Goal: Information Seeking & Learning: Learn about a topic

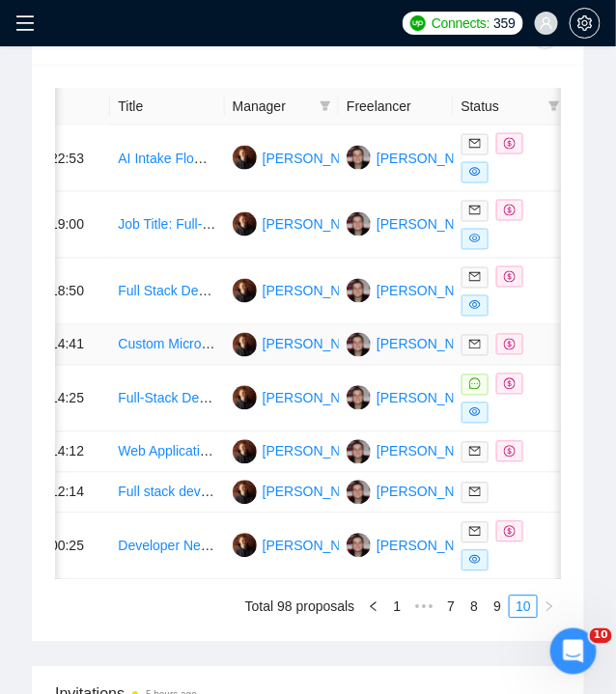
scroll to position [1467, 0]
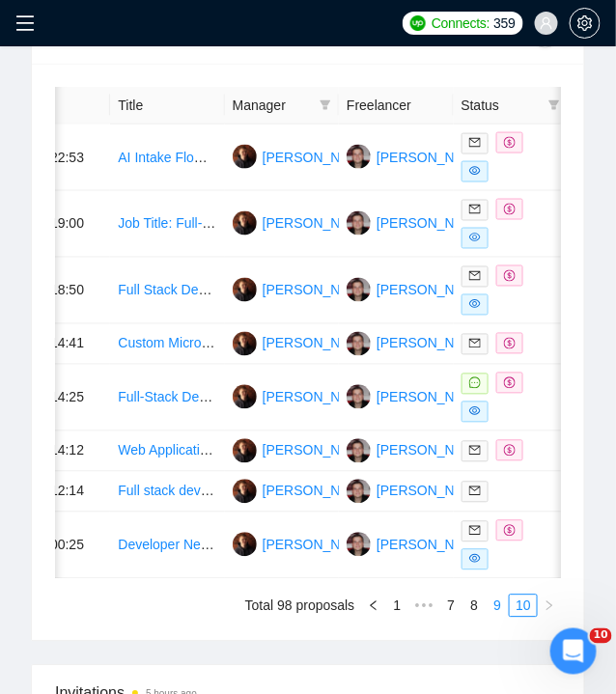
click at [494, 617] on link "9" at bounding box center [497, 606] width 21 height 21
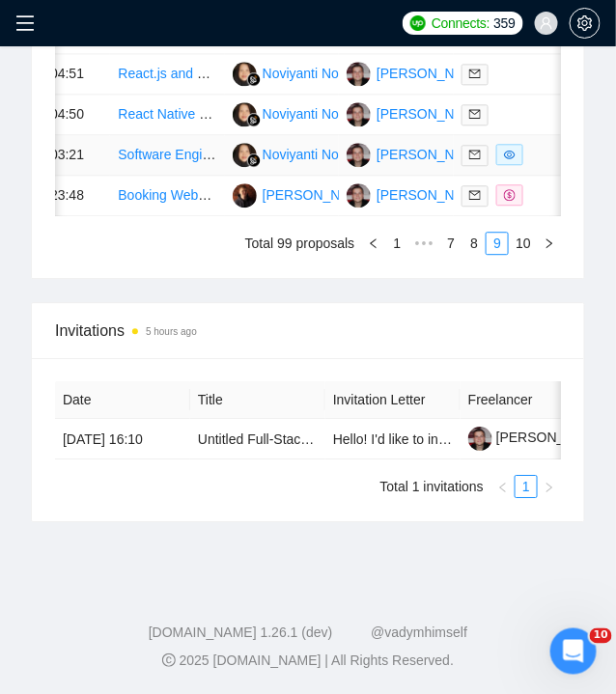
scroll to position [1763, 0]
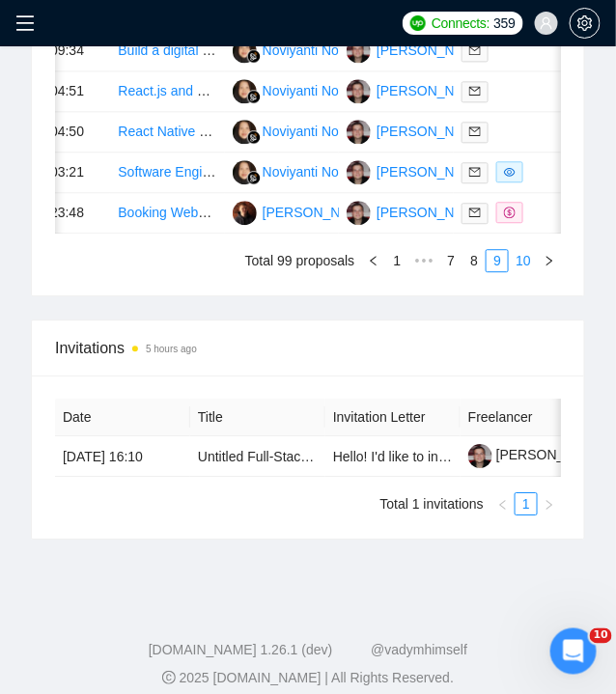
click at [525, 271] on link "10" at bounding box center [523, 260] width 27 height 21
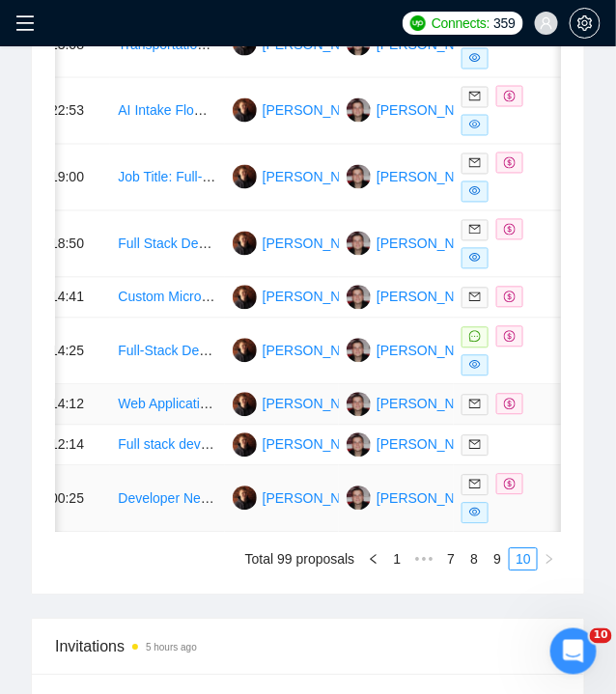
scroll to position [1579, 0]
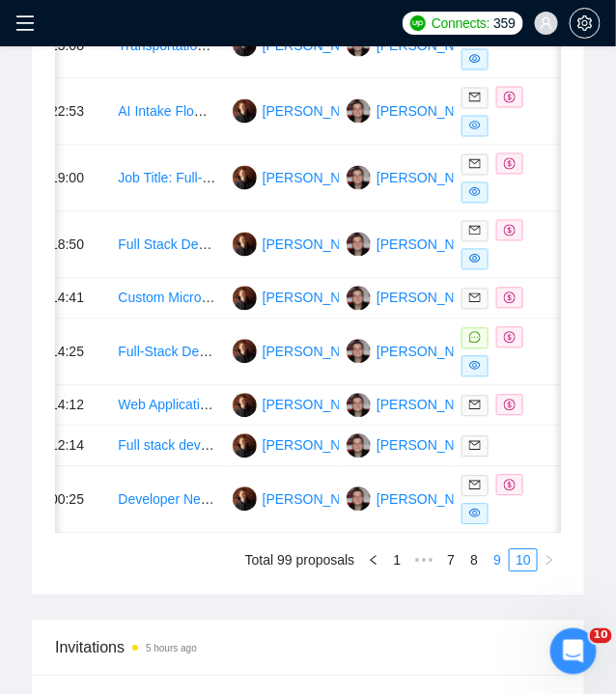
click at [494, 572] on link "9" at bounding box center [497, 560] width 21 height 21
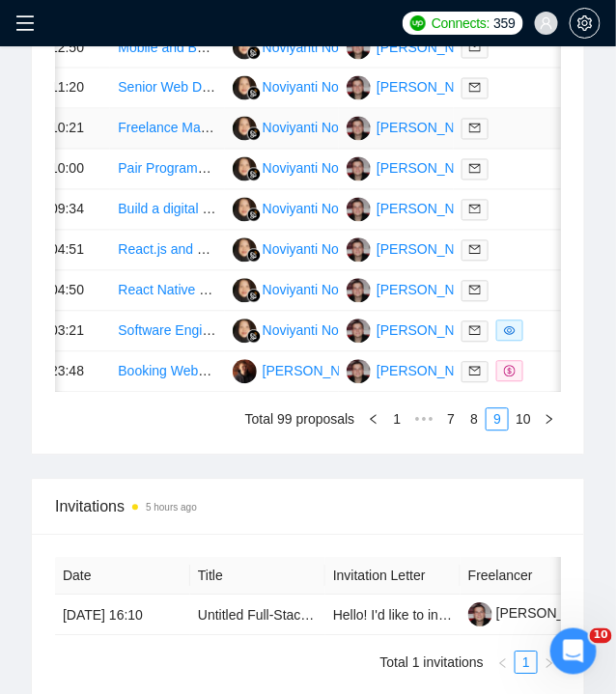
scroll to position [1657, 0]
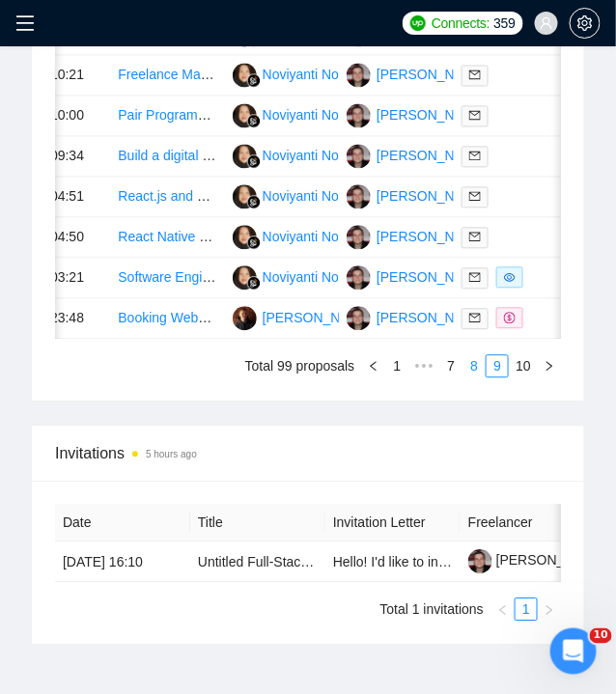
click at [476, 378] on link "8" at bounding box center [474, 366] width 21 height 21
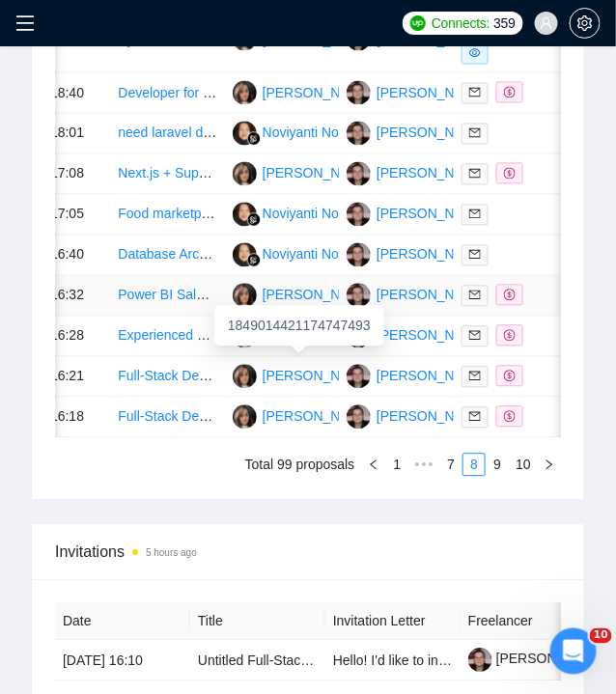
scroll to position [1668, 0]
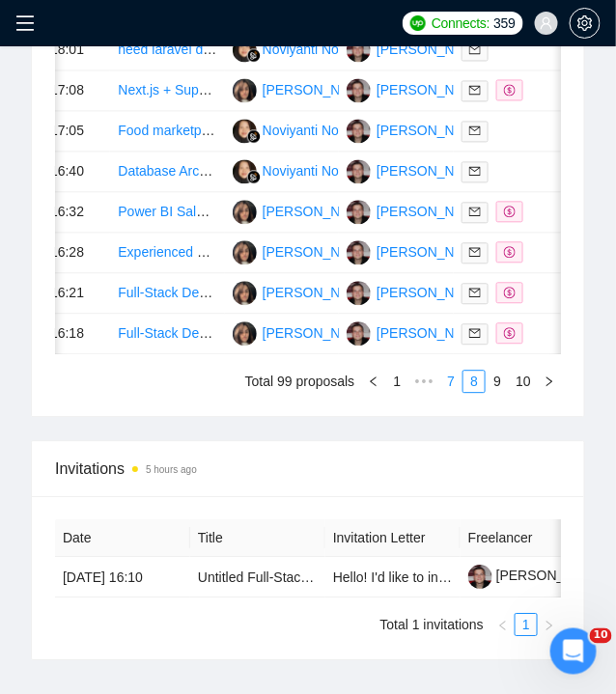
click at [453, 393] on link "7" at bounding box center [450, 382] width 21 height 21
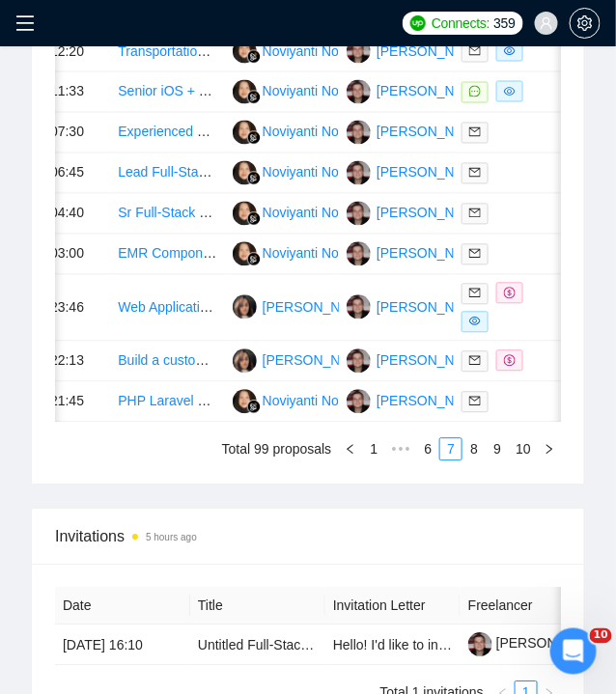
scroll to position [1643, 0]
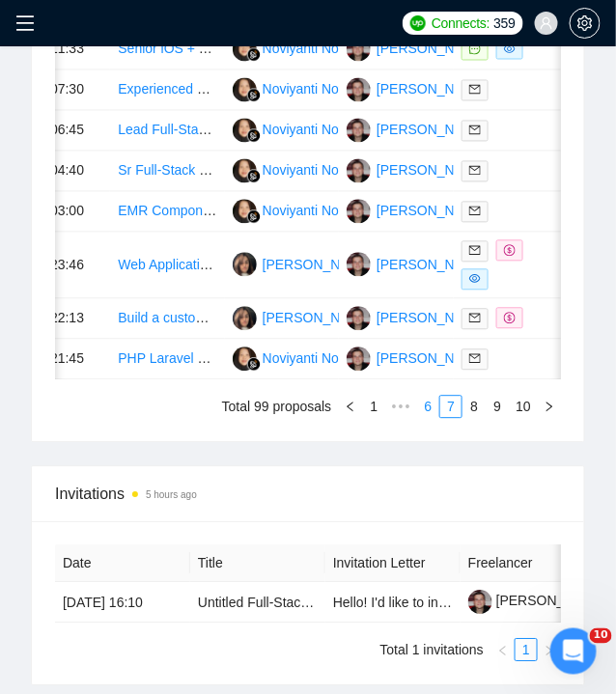
click at [433, 418] on link "6" at bounding box center [427, 407] width 21 height 21
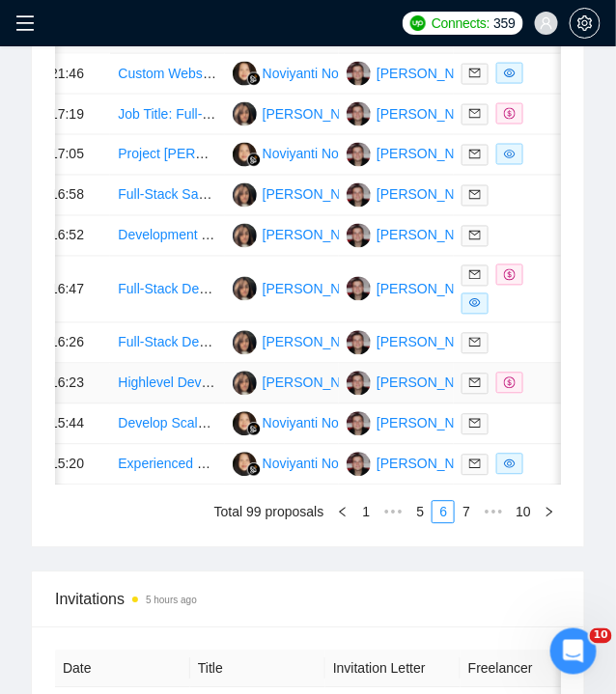
scroll to position [1536, 0]
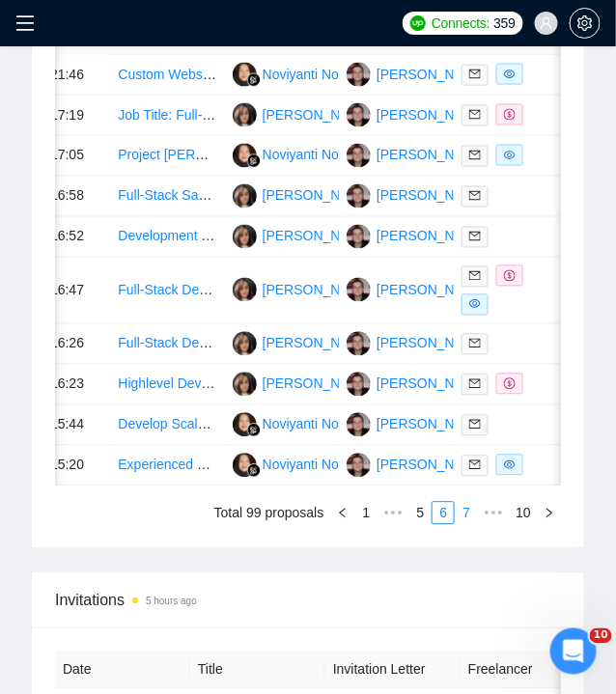
click at [467, 524] on link "7" at bounding box center [466, 513] width 21 height 21
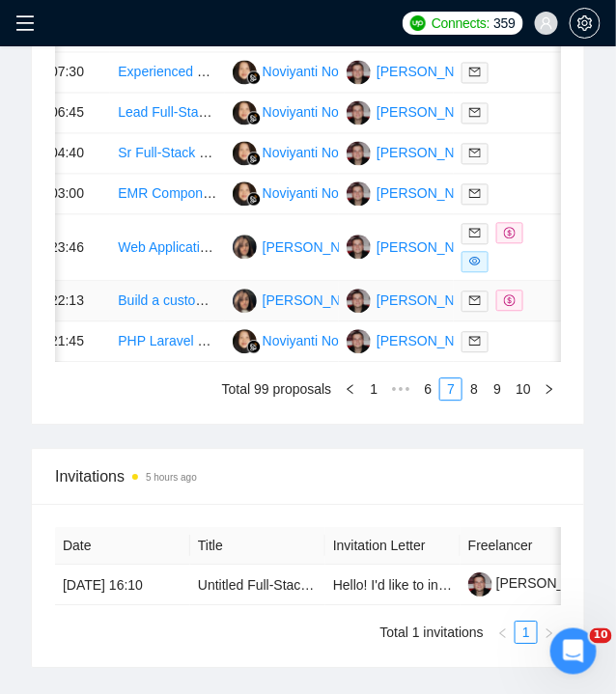
scroll to position [1661, 0]
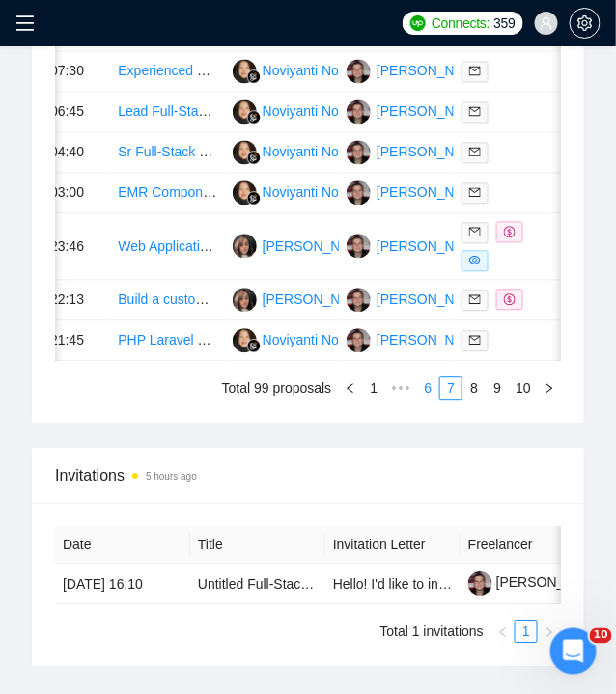
click at [430, 400] on link "6" at bounding box center [427, 389] width 21 height 21
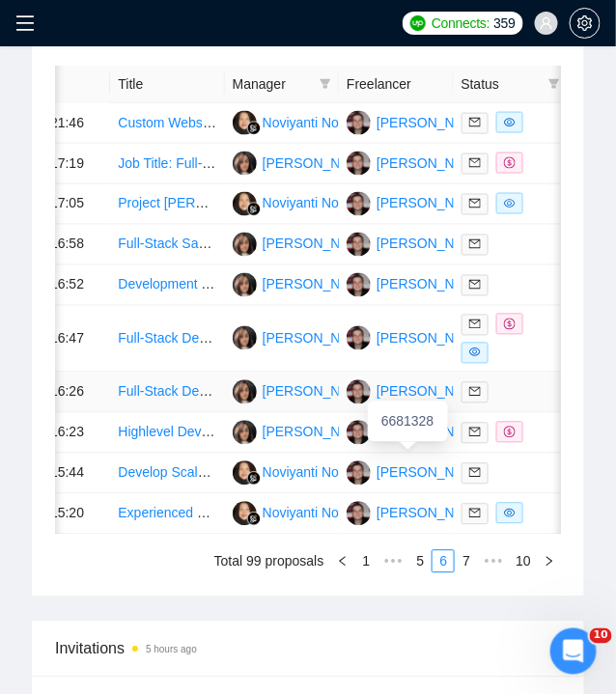
scroll to position [1487, 0]
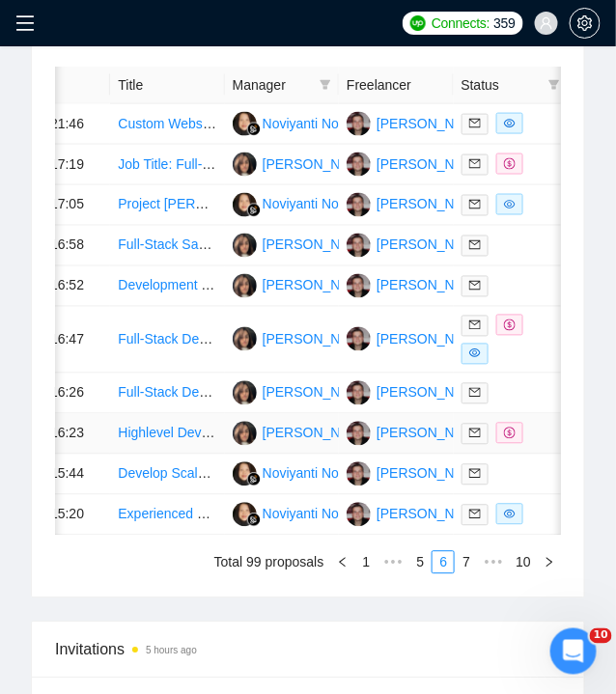
click at [439, 455] on td "[PERSON_NAME]" at bounding box center [396, 434] width 114 height 41
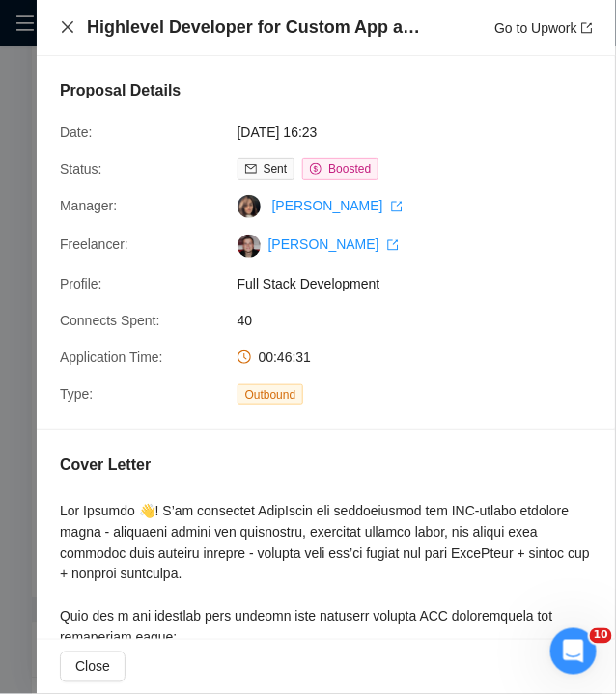
click at [69, 20] on icon "close" at bounding box center [67, 26] width 15 height 15
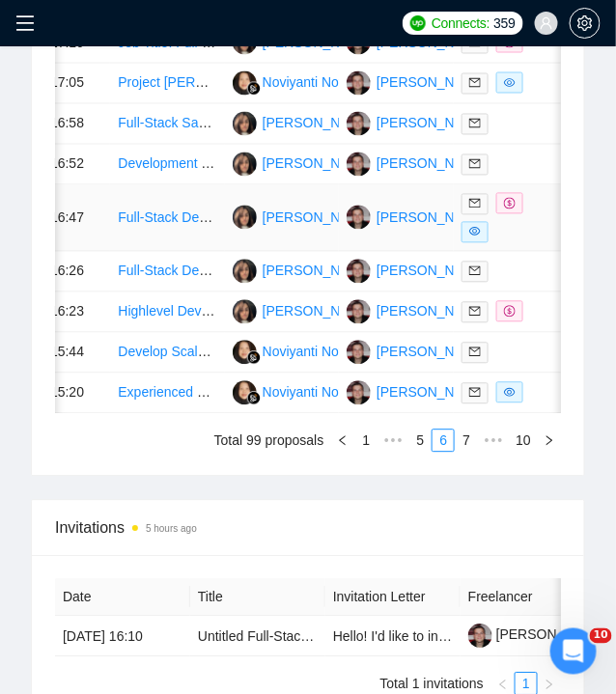
scroll to position [1613, 0]
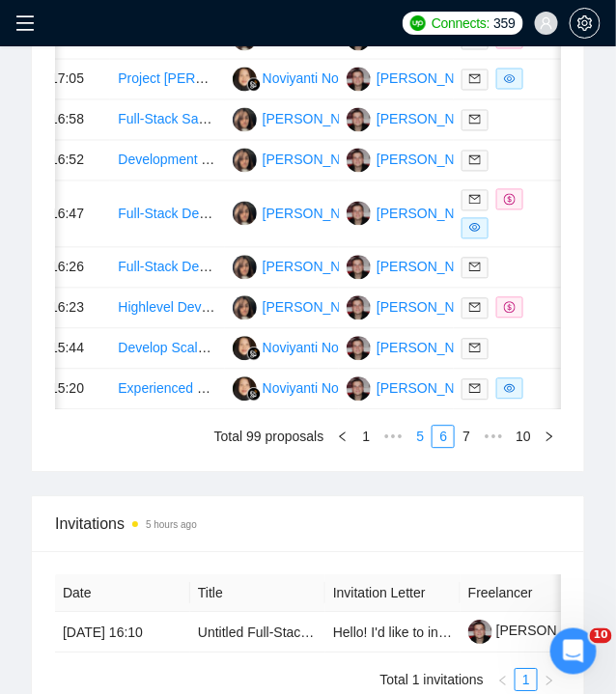
click at [420, 448] on link "5" at bounding box center [419, 437] width 21 height 21
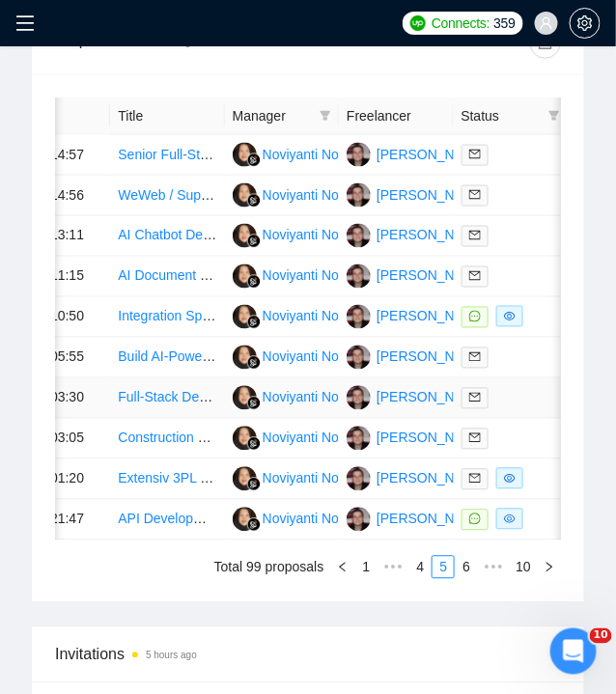
scroll to position [1452, 0]
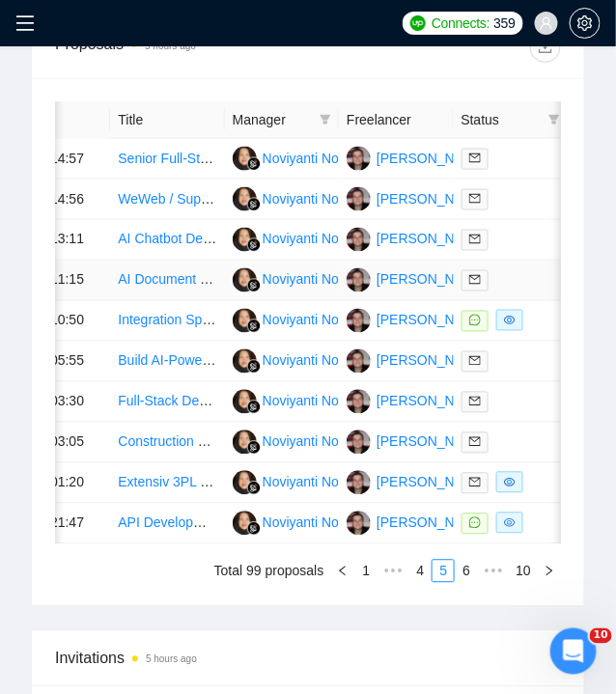
click at [168, 296] on td "AI Document Processing Web Application, Health-Tech" at bounding box center [167, 281] width 114 height 41
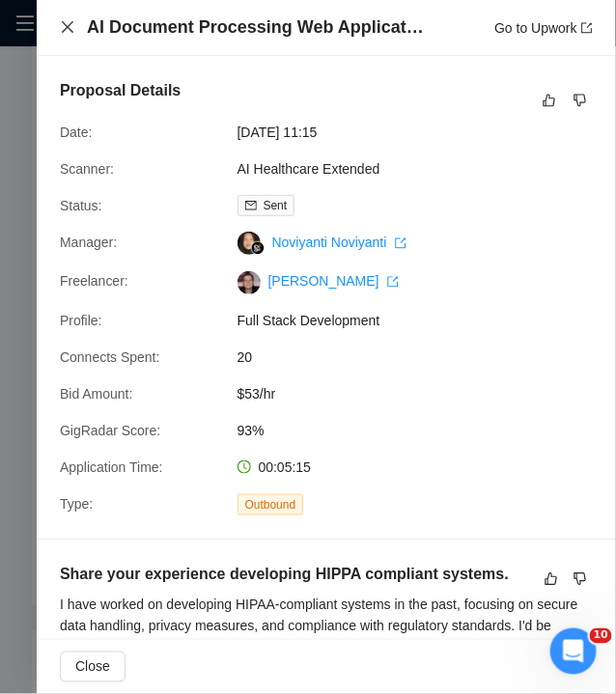
click at [71, 20] on icon "close" at bounding box center [67, 26] width 15 height 15
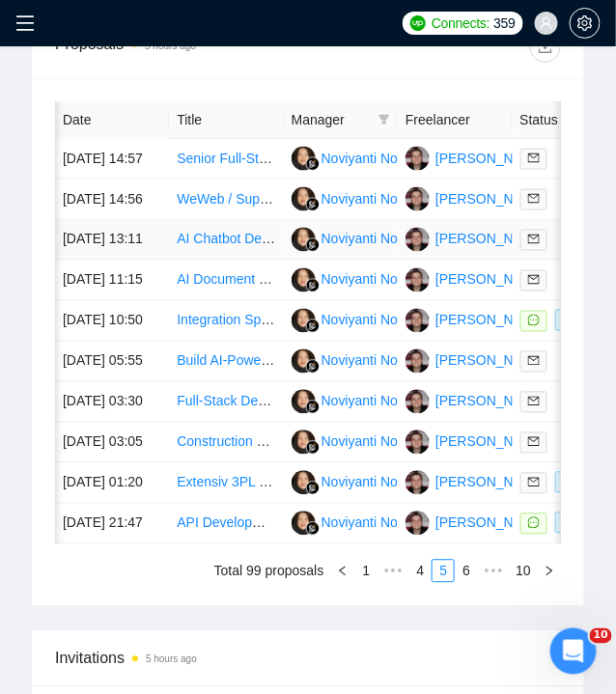
scroll to position [0, 3]
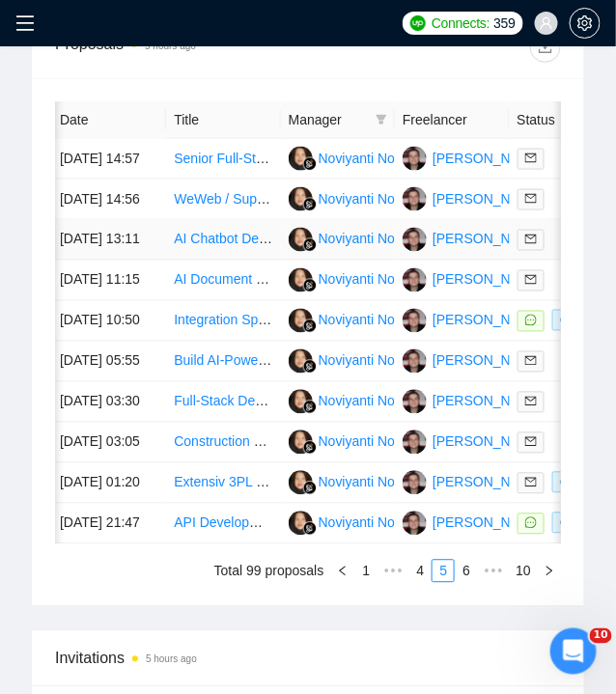
click at [89, 249] on td "[DATE] 13:11" at bounding box center [109, 240] width 114 height 41
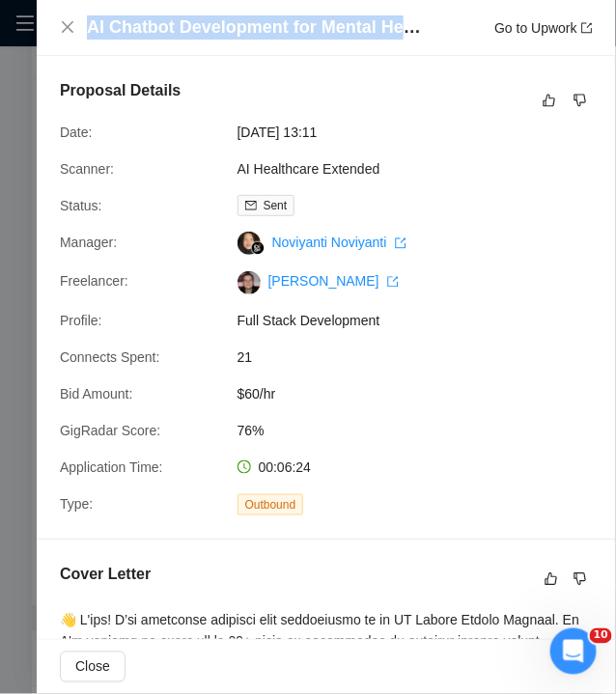
drag, startPoint x: 87, startPoint y: 23, endPoint x: 433, endPoint y: 22, distance: 345.7
click at [433, 22] on div "AI Chatbot Development for Mental Health Go to Upwork" at bounding box center [340, 27] width 506 height 24
copy h4 "AI Chatbot Development for Mental Health"
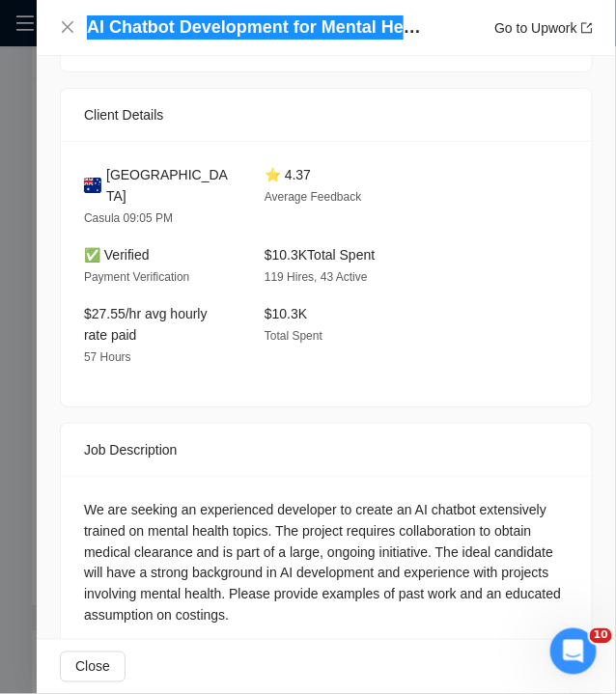
scroll to position [1535, 0]
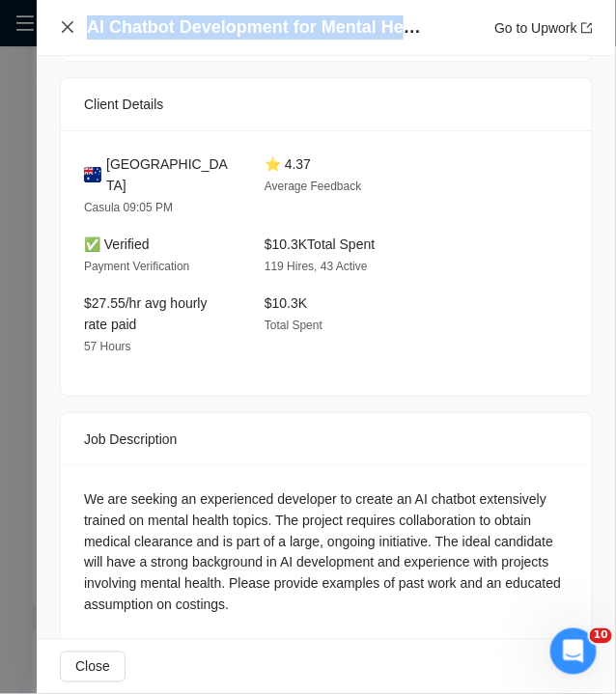
click at [66, 25] on icon "close" at bounding box center [68, 27] width 12 height 12
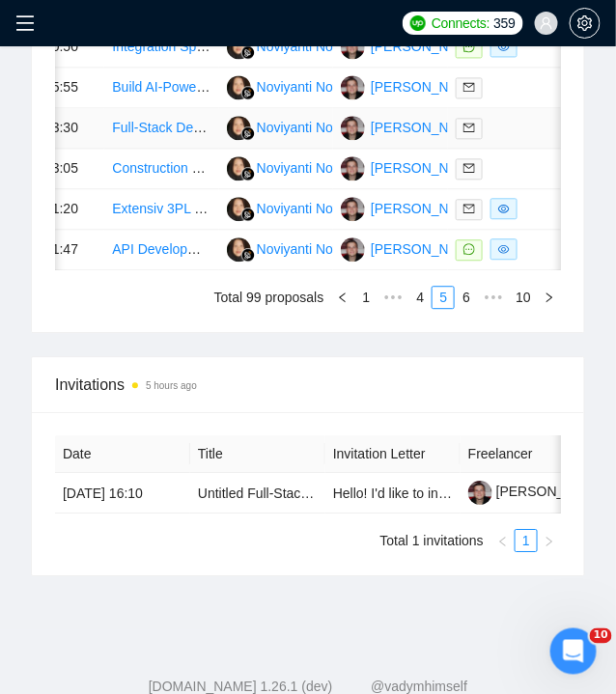
scroll to position [1731, 0]
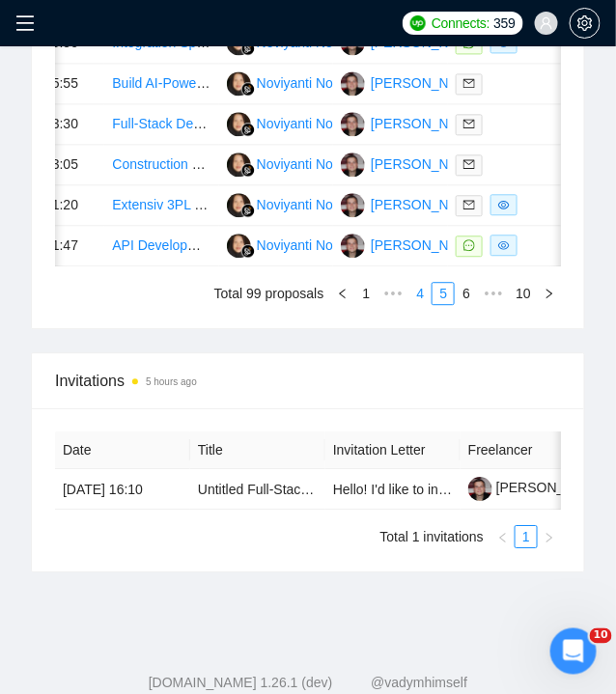
click at [425, 304] on link "4" at bounding box center [419, 293] width 21 height 21
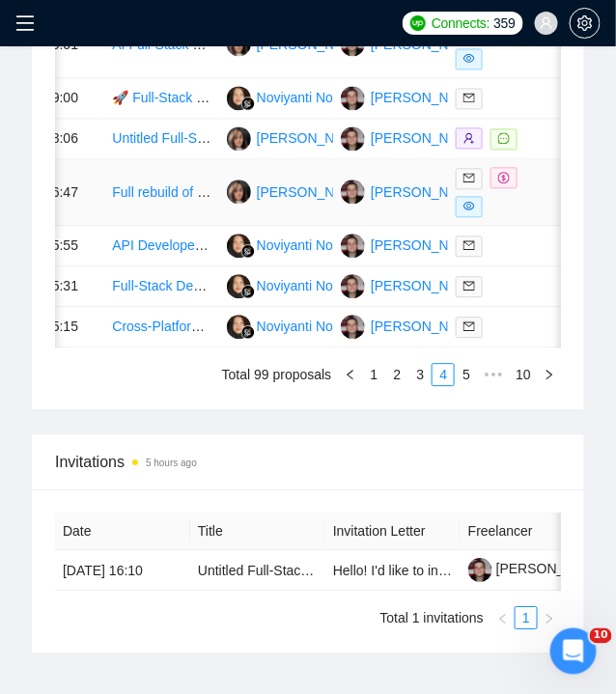
scroll to position [1702, 0]
click at [424, 385] on link "3" at bounding box center [419, 374] width 21 height 21
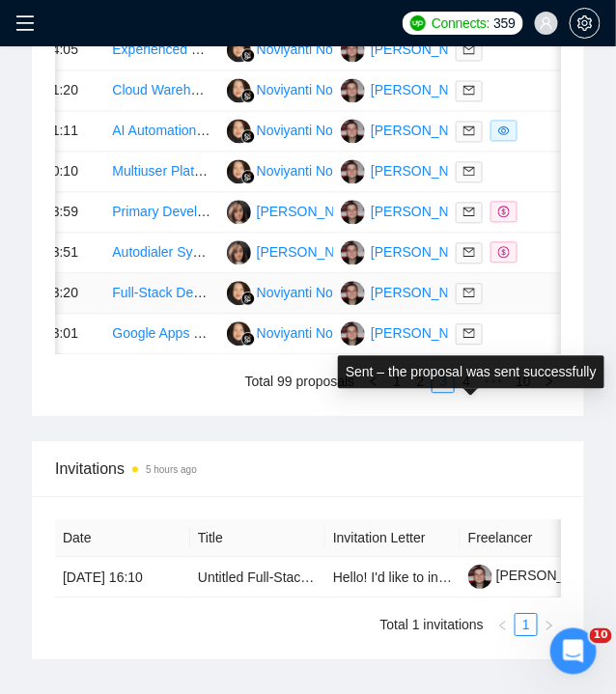
scroll to position [1647, 0]
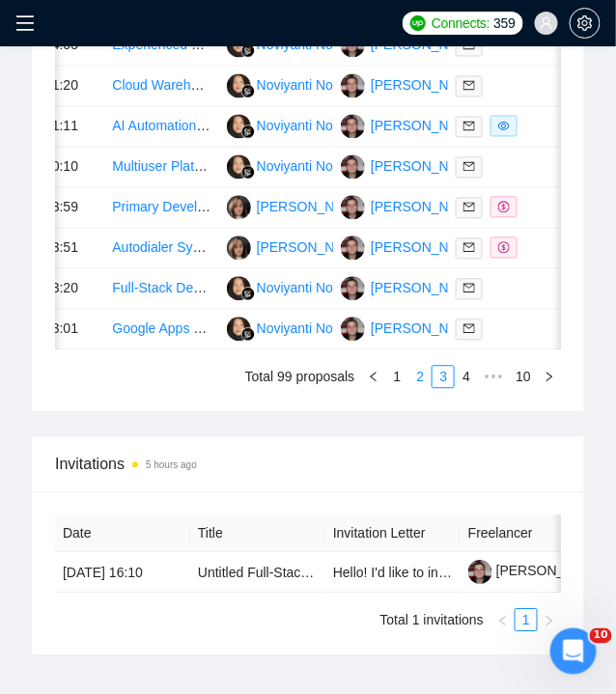
click at [419, 388] on link "2" at bounding box center [419, 377] width 21 height 21
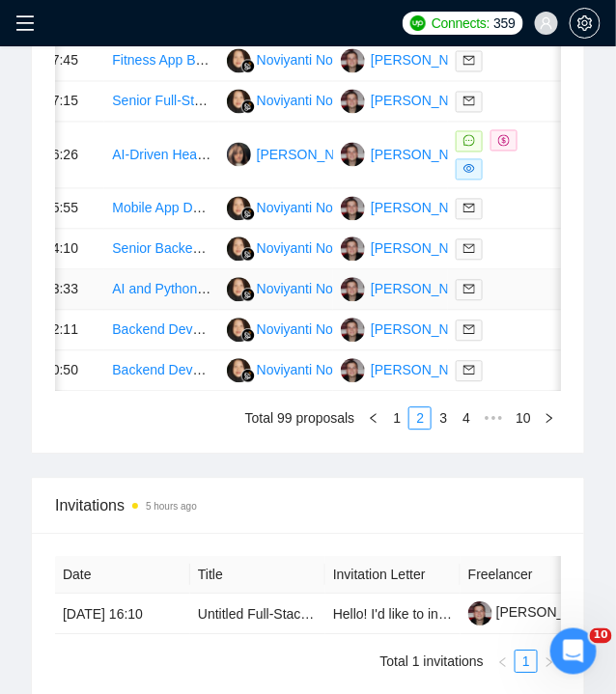
scroll to position [1630, 0]
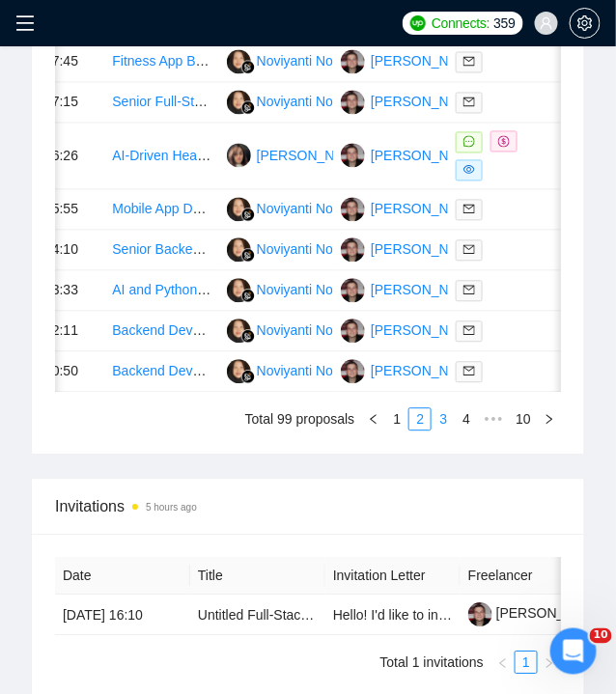
click at [442, 431] on link "3" at bounding box center [443, 419] width 21 height 21
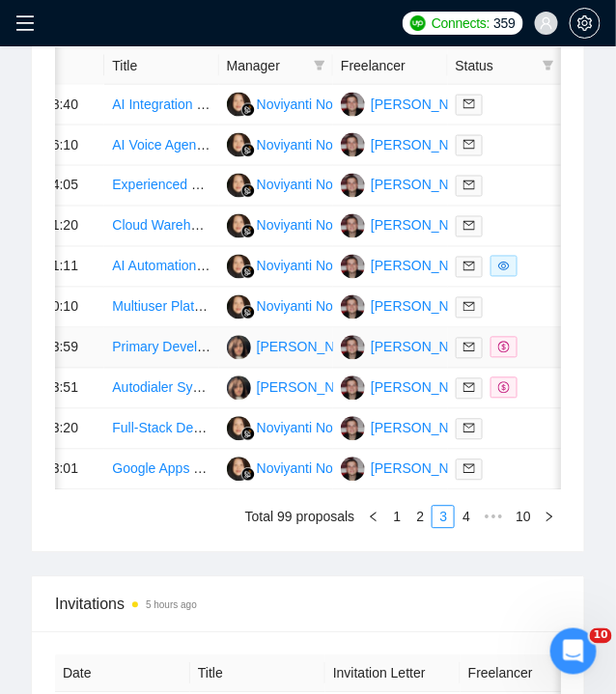
scroll to position [1508, 0]
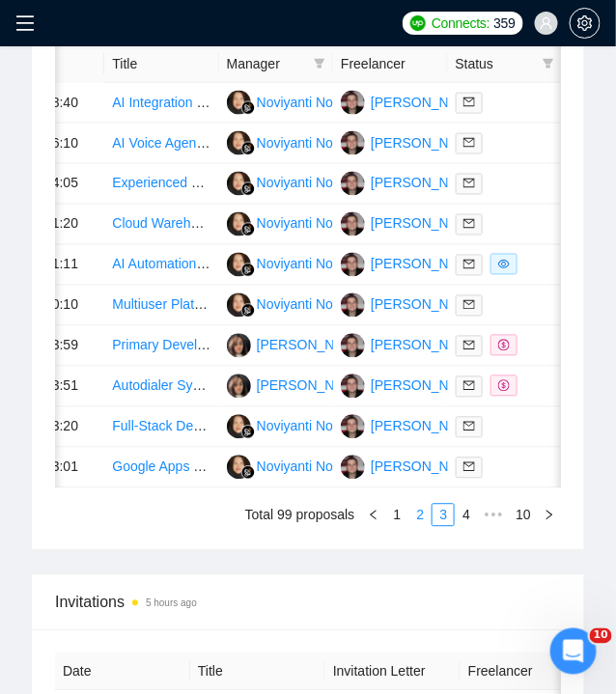
click at [422, 526] on link "2" at bounding box center [419, 515] width 21 height 21
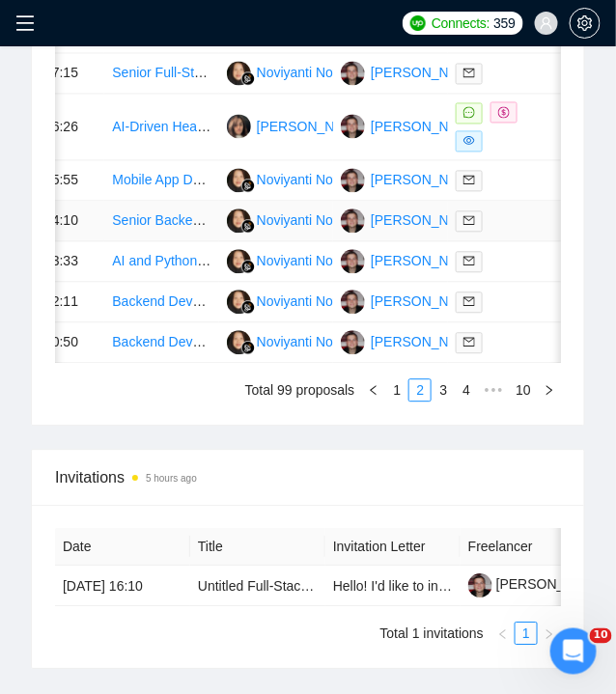
scroll to position [1662, 0]
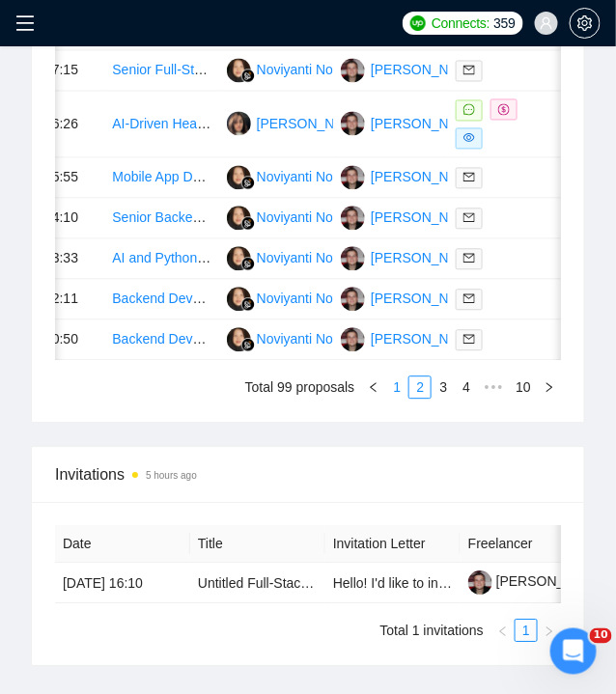
click at [399, 399] on link "1" at bounding box center [396, 388] width 21 height 21
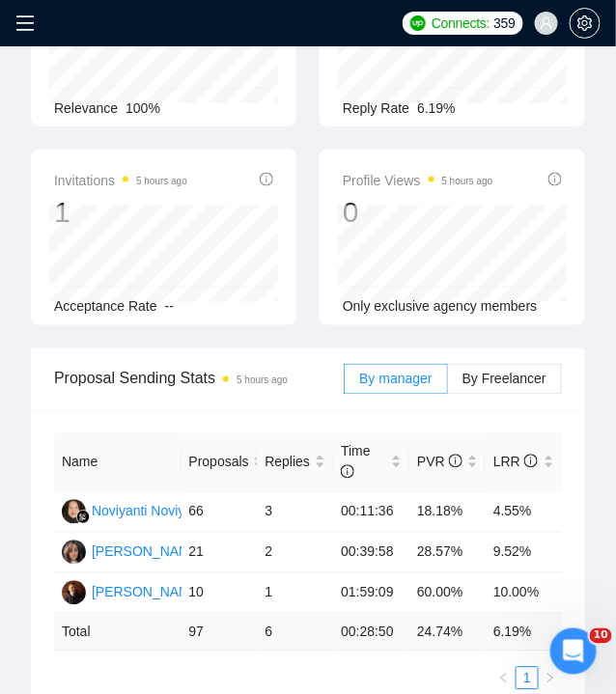
scroll to position [0, 0]
